Goal: Transaction & Acquisition: Book appointment/travel/reservation

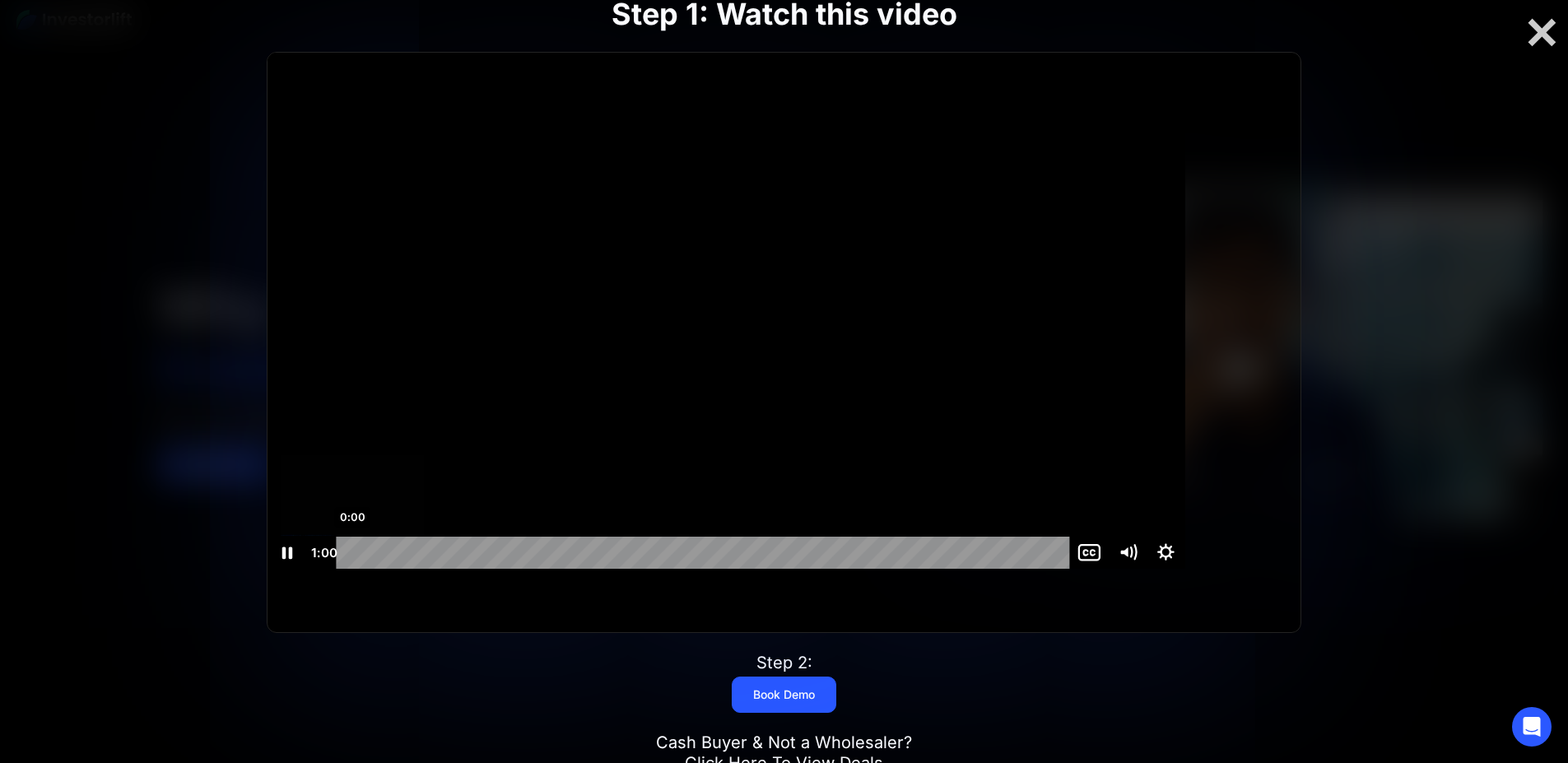
click at [410, 569] on div "0:00" at bounding box center [706, 553] width 710 height 33
click at [413, 568] on div "0:01" at bounding box center [706, 552] width 710 height 33
click at [1400, 378] on div "Step 1: Watch this video The video is loading... Click for sound @keyframes VOL…" at bounding box center [784, 382] width 1254 height 877
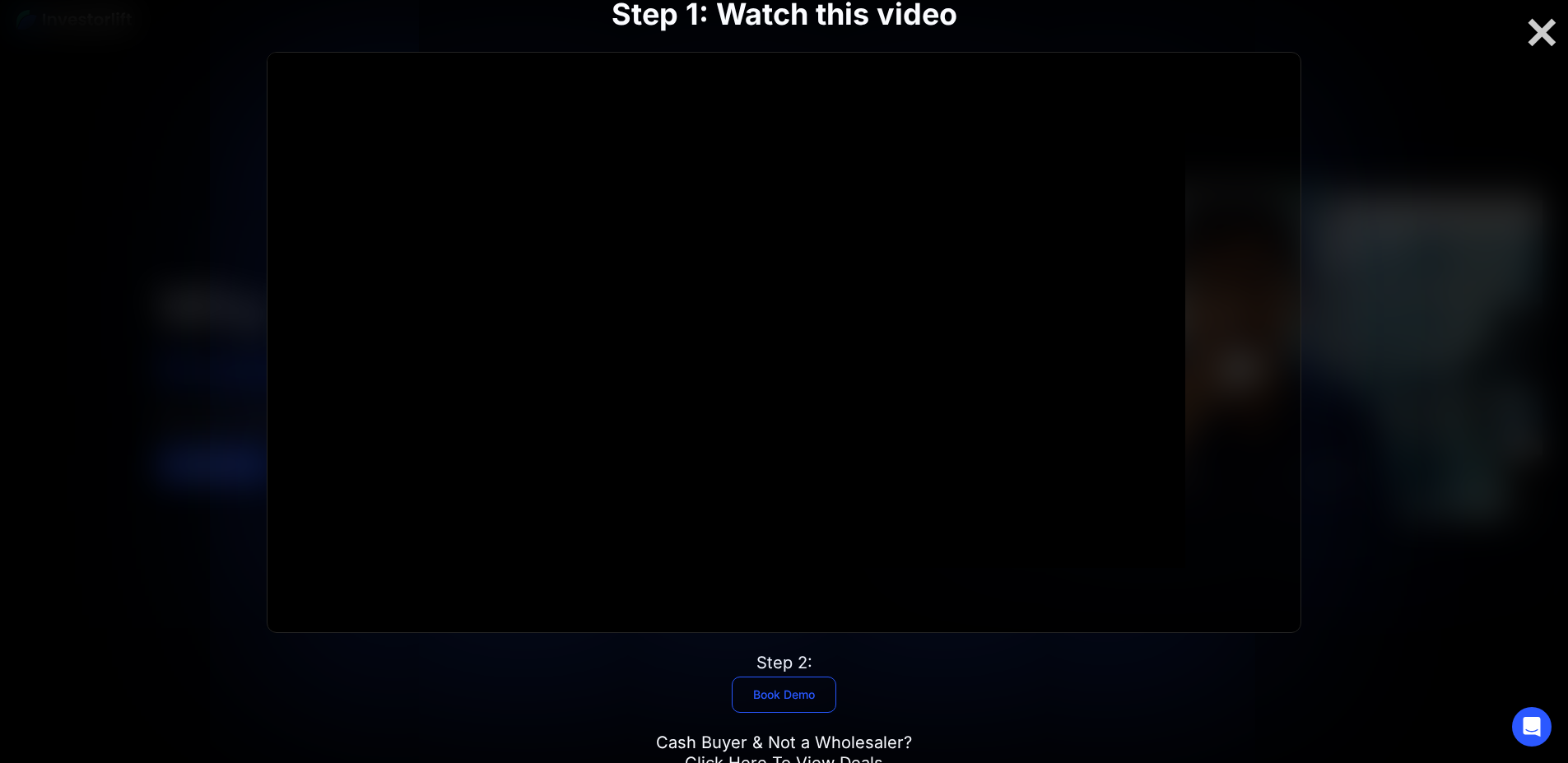
click at [763, 676] on link "Book Demo" at bounding box center [784, 694] width 104 height 36
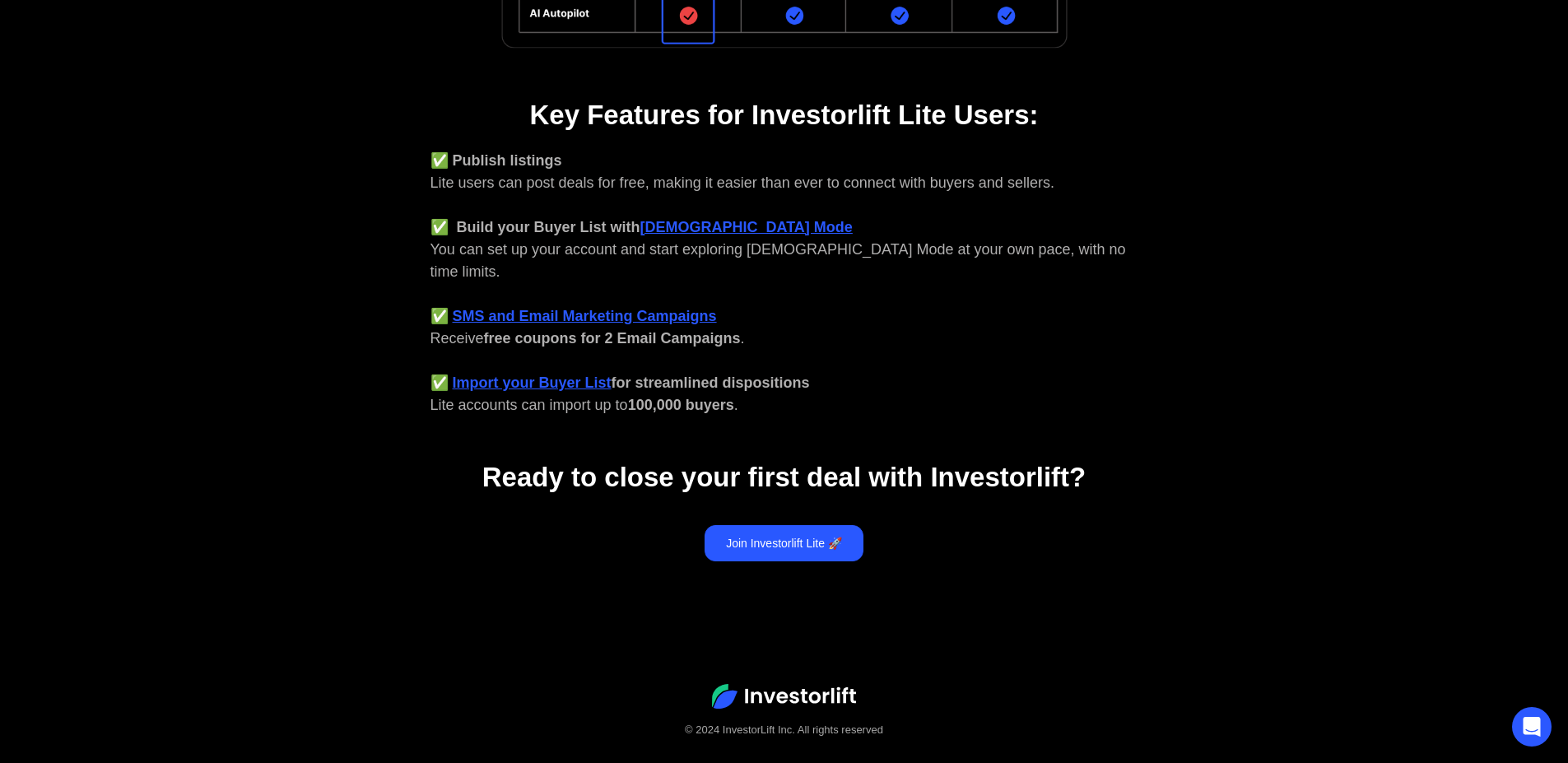
scroll to position [605, 0]
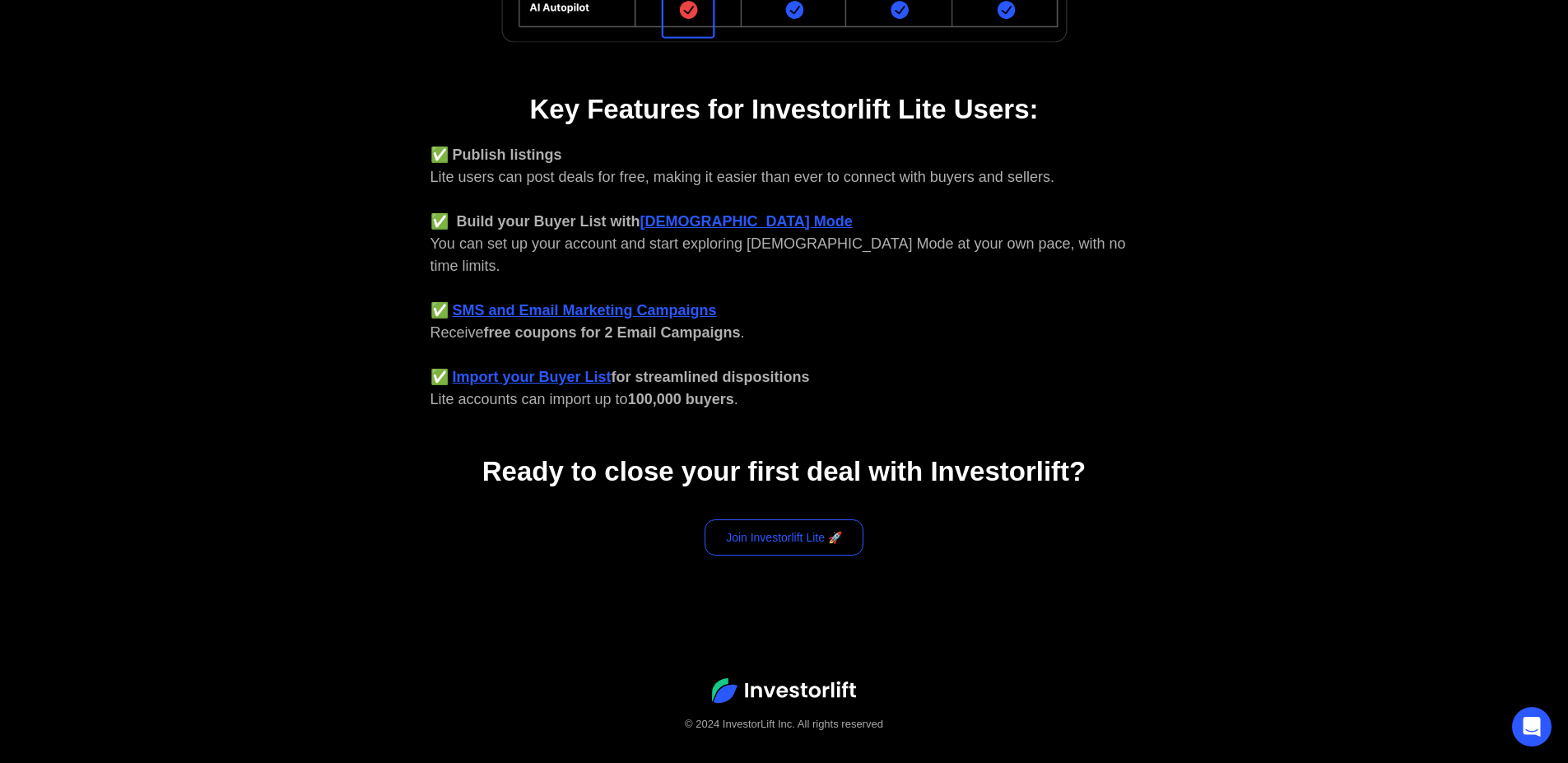
click at [785, 520] on link "Join Investorlift Lite 🚀" at bounding box center [784, 537] width 159 height 36
click at [786, 520] on link "Join Investorlift Lite 🚀" at bounding box center [784, 537] width 159 height 36
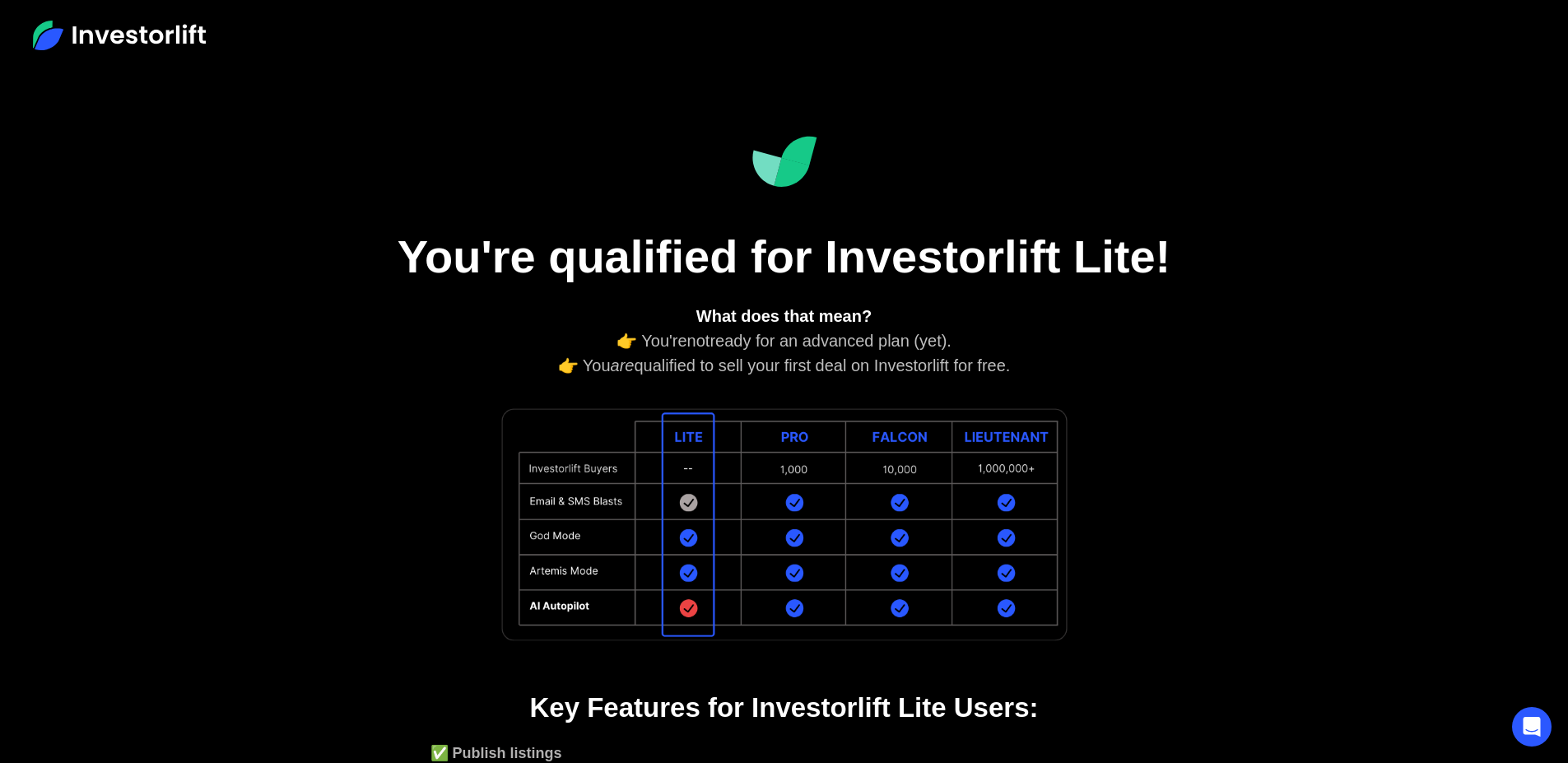
scroll to position [0, 0]
